Goal: Navigation & Orientation: Find specific page/section

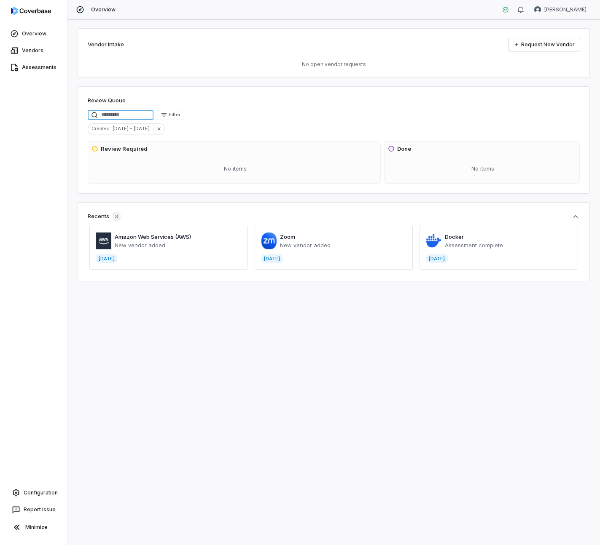
click at [129, 115] on input at bounding box center [121, 115] width 66 height 10
type input "***"
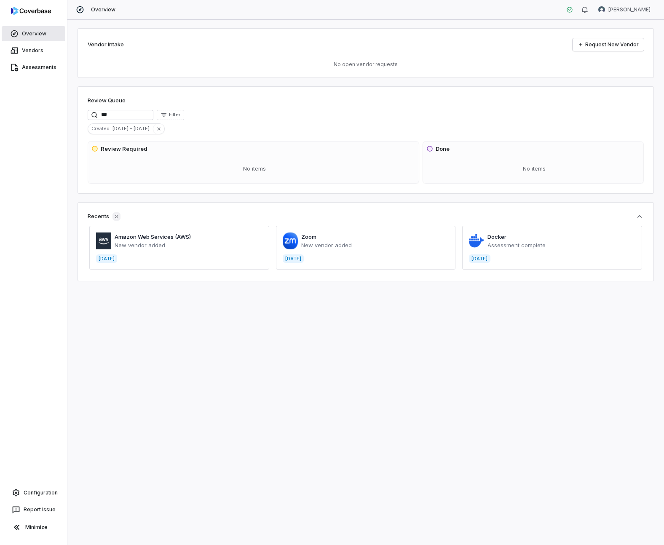
click at [33, 40] on link "Overview" at bounding box center [34, 33] width 64 height 15
click at [27, 47] on span "Vendors" at bounding box center [32, 50] width 21 height 7
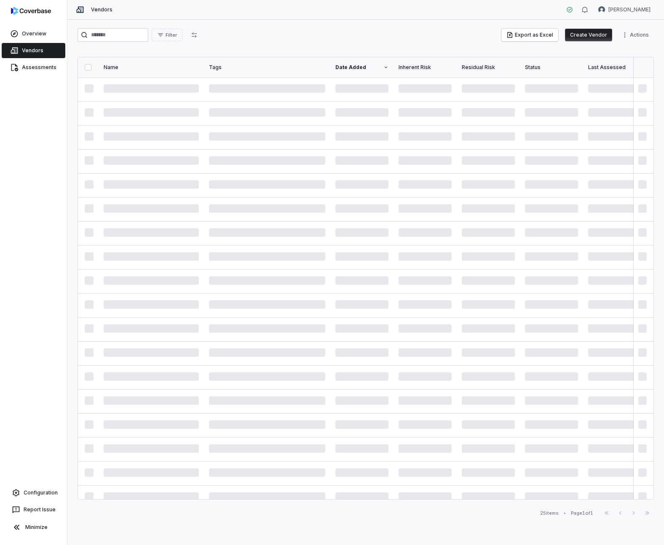
click at [46, 49] on link "Vendors" at bounding box center [34, 50] width 64 height 15
click at [303, 42] on div "Filter Export as Excel Create Vendor Actions" at bounding box center [366, 36] width 576 height 17
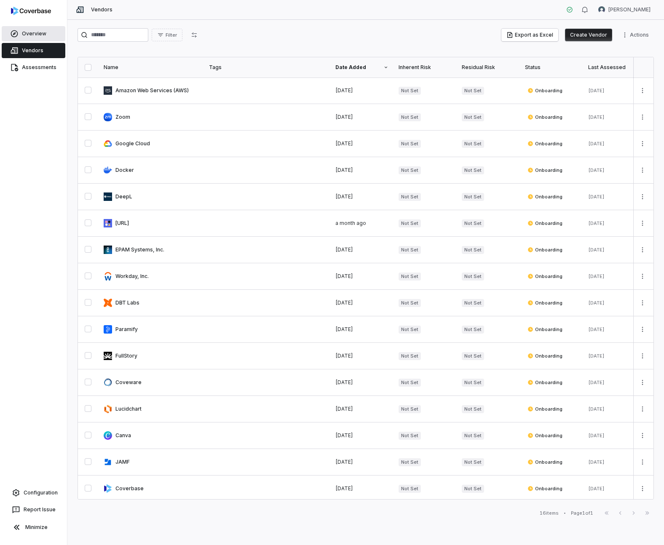
click at [35, 33] on span "Overview" at bounding box center [34, 33] width 24 height 7
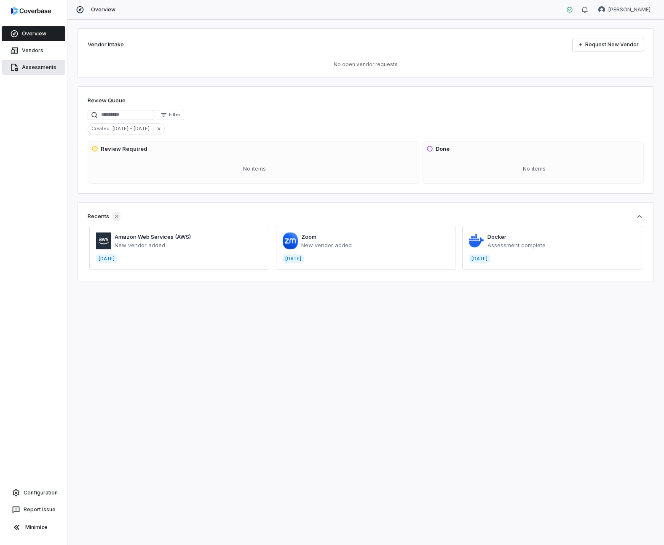
click at [31, 64] on span "Assessments" at bounding box center [39, 67] width 35 height 7
click at [463, 190] on div "Review Queue Filter Created : Aug 16 - Sep 15 Review Required No items Done No …" at bounding box center [366, 139] width 576 height 107
click at [39, 47] on span "Vendors" at bounding box center [32, 50] width 21 height 7
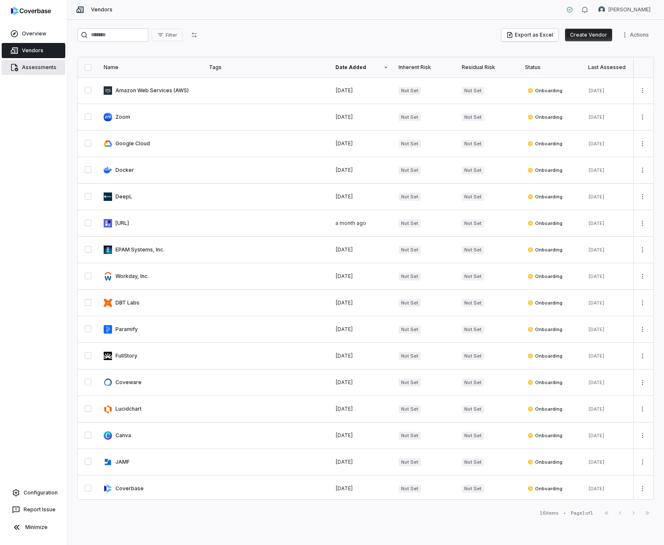
click at [29, 61] on link "Assessments" at bounding box center [34, 67] width 64 height 15
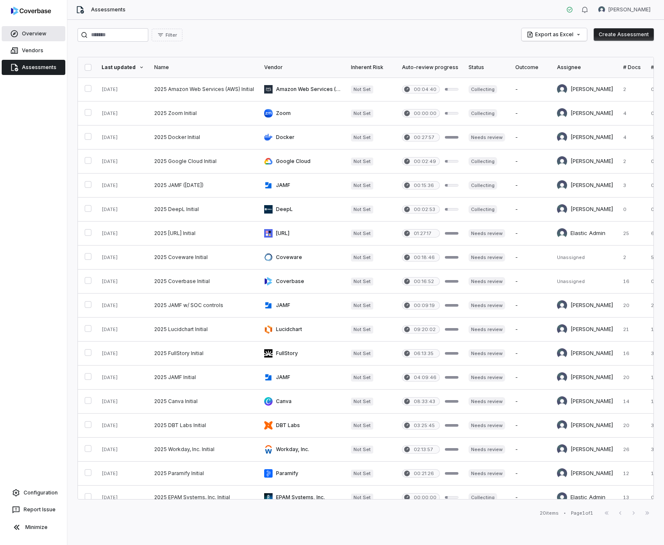
click at [32, 34] on span "Overview" at bounding box center [34, 33] width 24 height 7
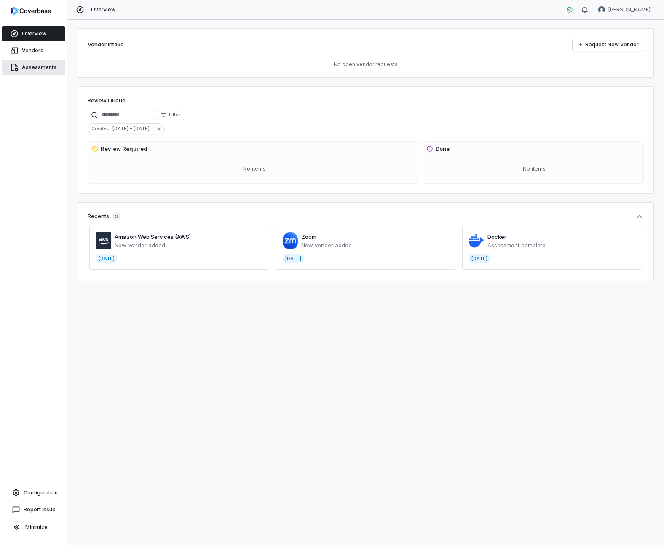
click at [27, 67] on span "Assessments" at bounding box center [39, 67] width 35 height 7
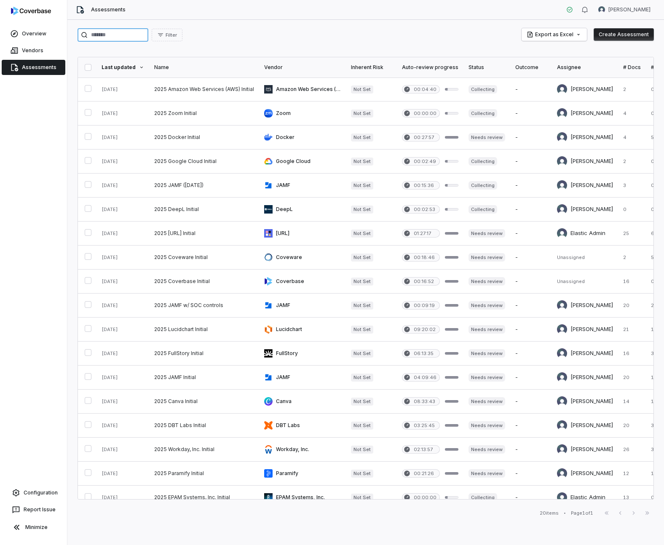
click at [118, 40] on input "search" at bounding box center [113, 34] width 71 height 13
